Goal: Task Accomplishment & Management: Use online tool/utility

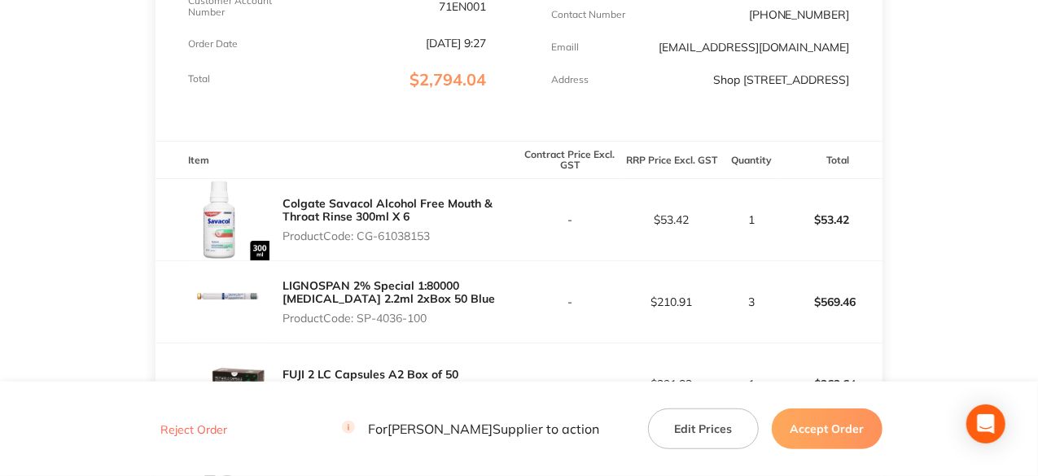
scroll to position [489, 0]
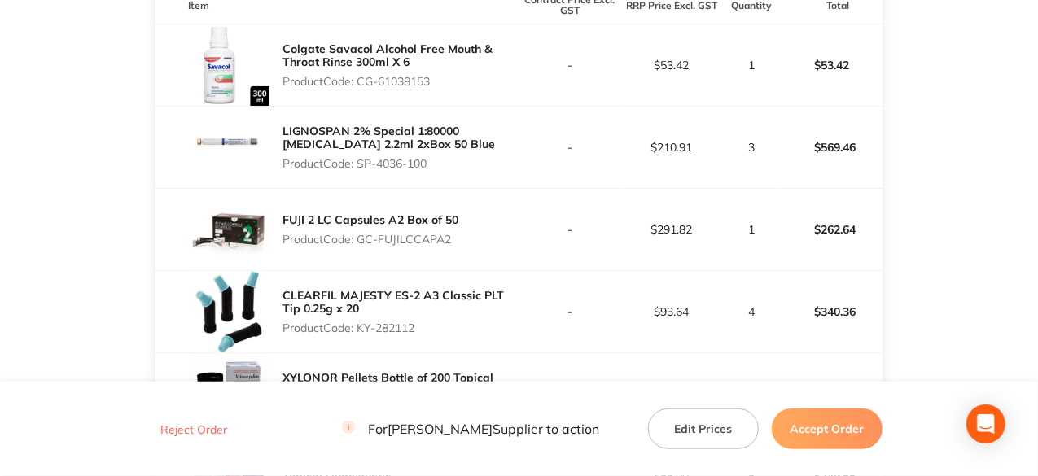
click at [862, 427] on button "Accept Order" at bounding box center [827, 429] width 111 height 41
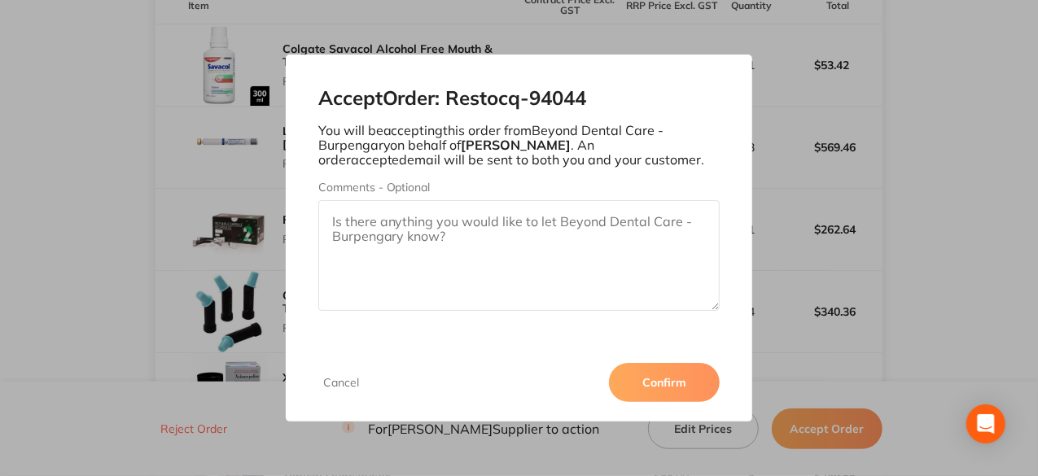
click at [671, 390] on button "Confirm" at bounding box center [664, 382] width 111 height 39
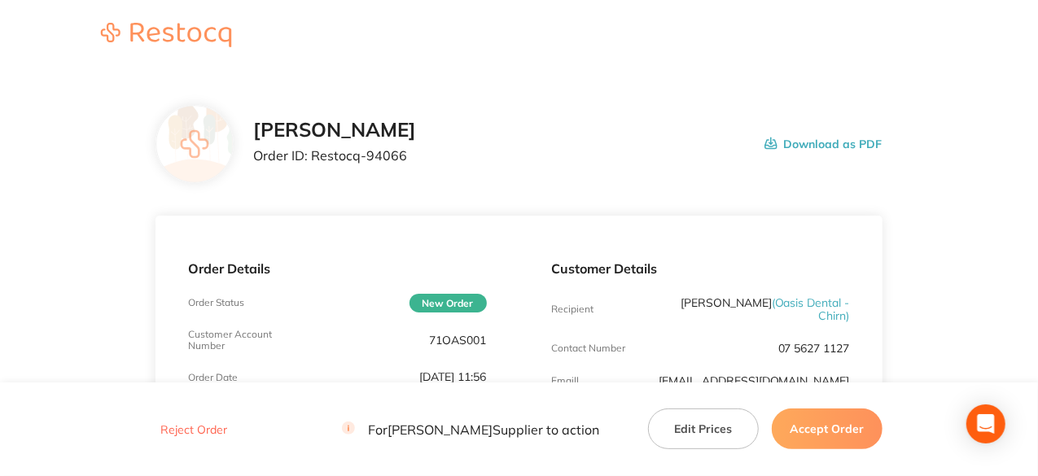
click at [825, 422] on button "Accept Order" at bounding box center [827, 429] width 111 height 41
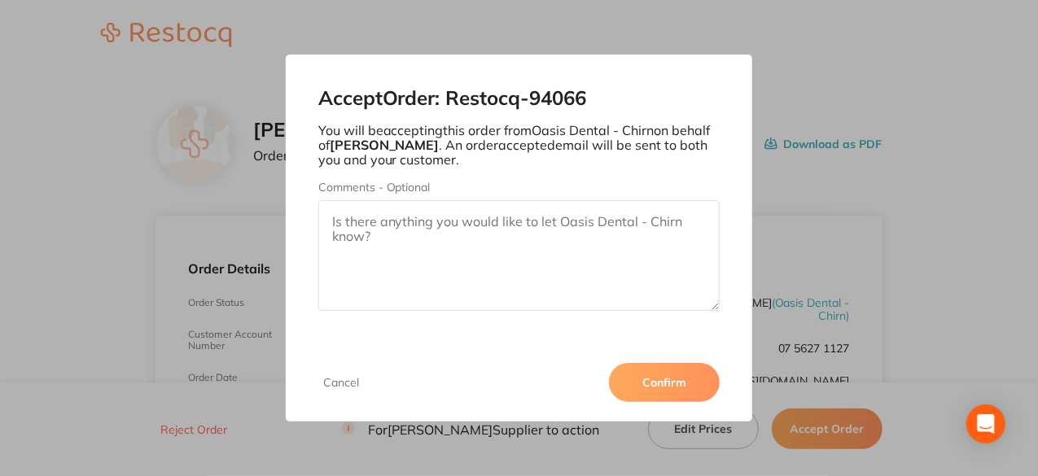
click at [666, 388] on button "Confirm" at bounding box center [664, 382] width 111 height 39
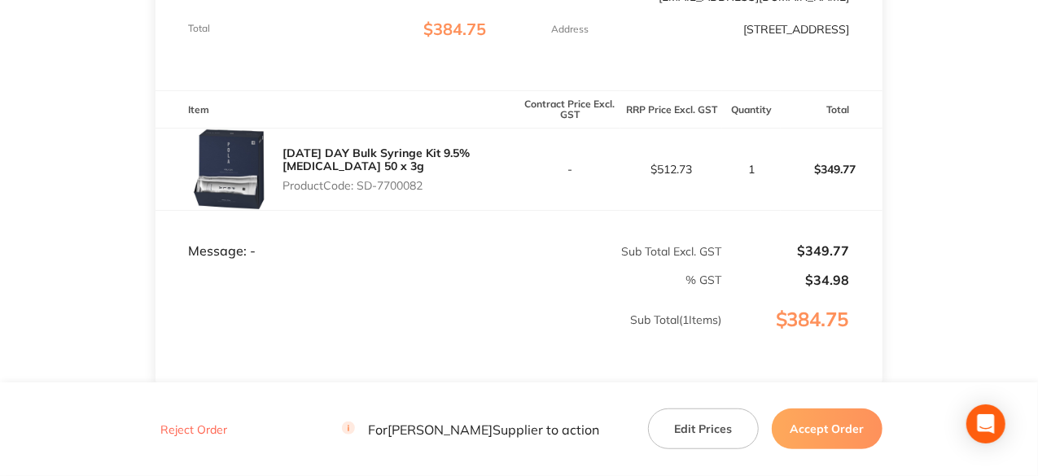
scroll to position [81, 0]
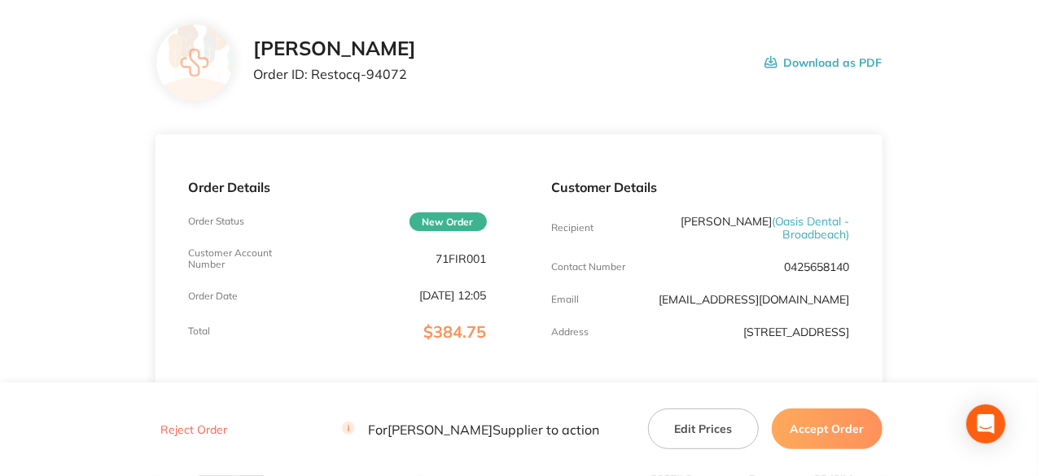
click at [838, 436] on button "Accept Order" at bounding box center [827, 429] width 111 height 41
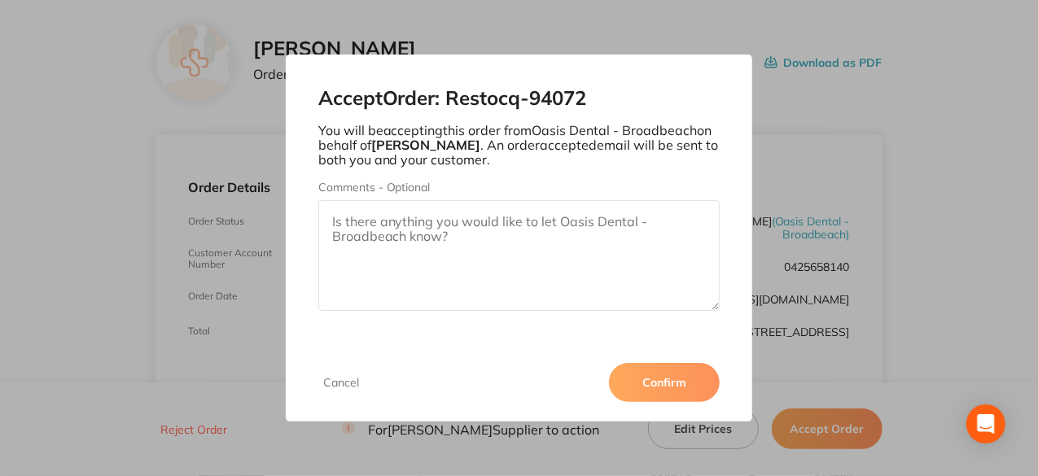
click at [663, 370] on button "Confirm" at bounding box center [664, 382] width 111 height 39
